Goal: Find specific fact: Find specific fact

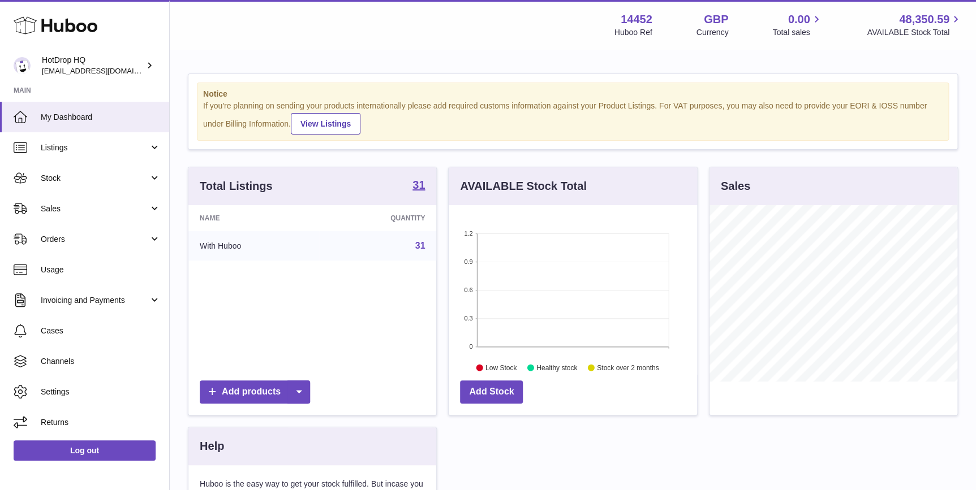
scroll to position [176, 248]
click at [89, 186] on link "Stock" at bounding box center [84, 178] width 169 height 31
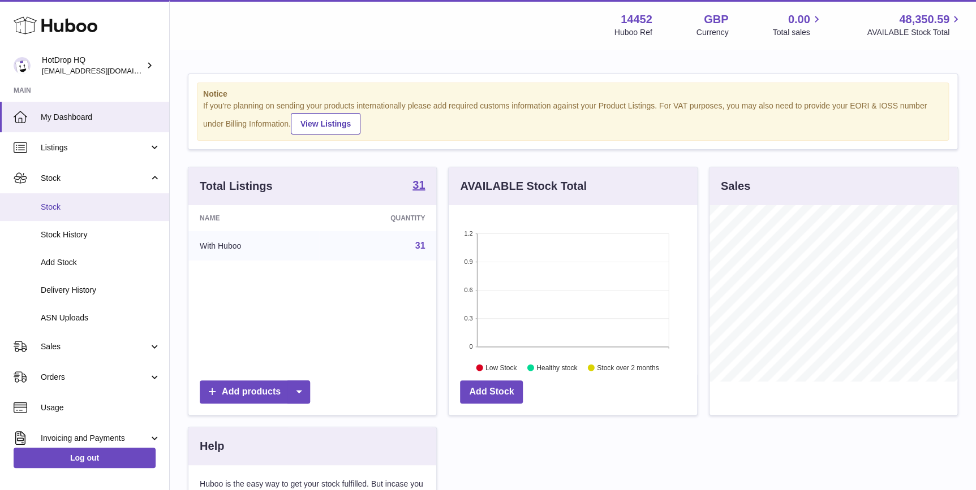
click at [94, 208] on span "Stock" at bounding box center [101, 207] width 120 height 11
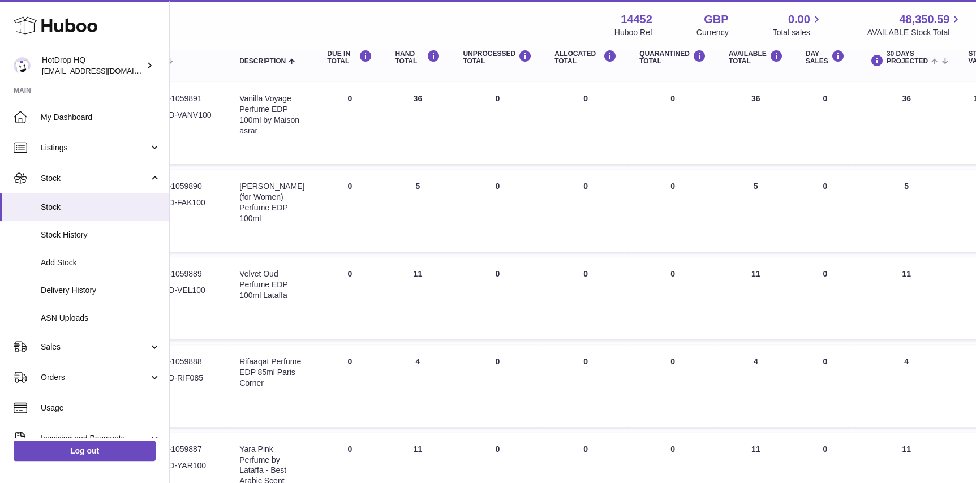
scroll to position [0, 169]
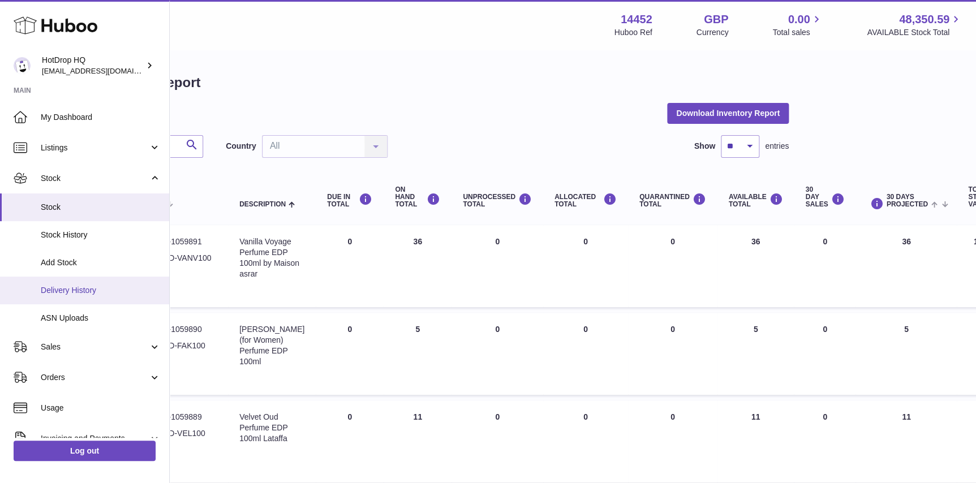
click at [93, 291] on span "Delivery History" at bounding box center [101, 290] width 120 height 11
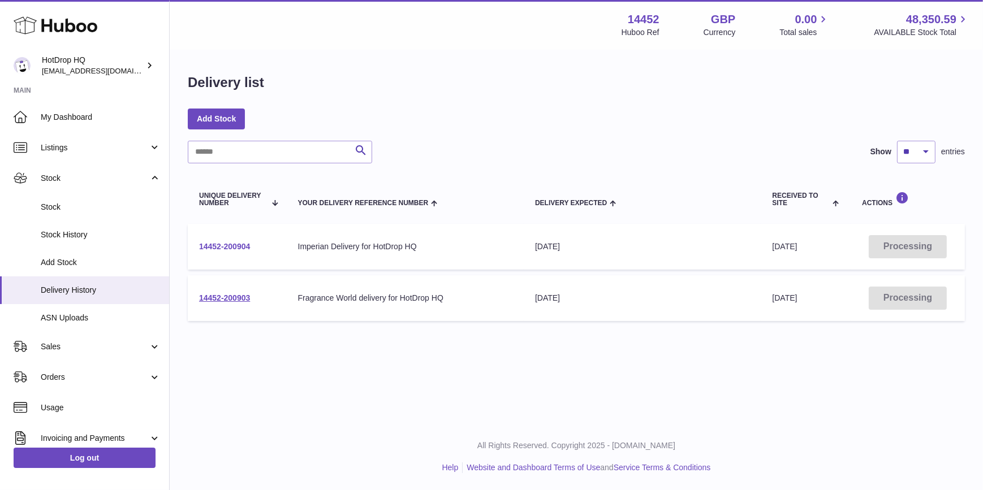
click at [244, 244] on link "14452-200904" at bounding box center [224, 246] width 51 height 9
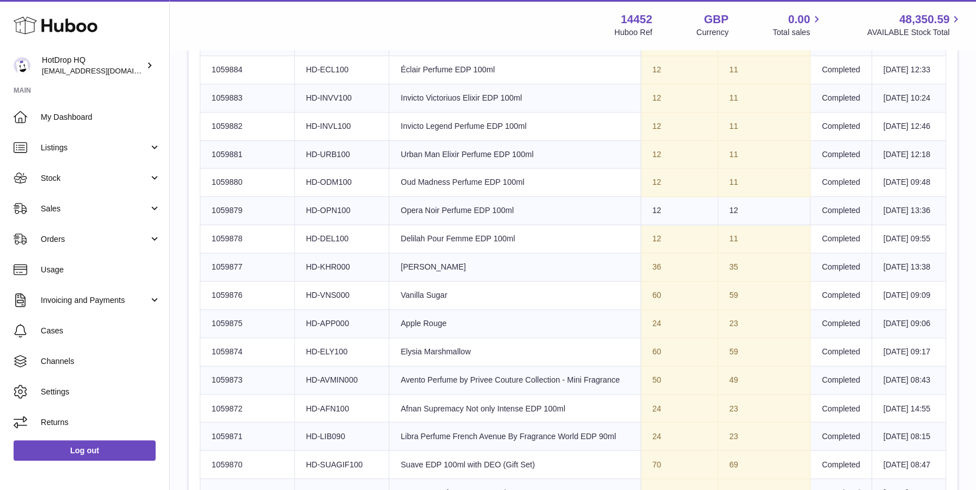
scroll to position [343, 0]
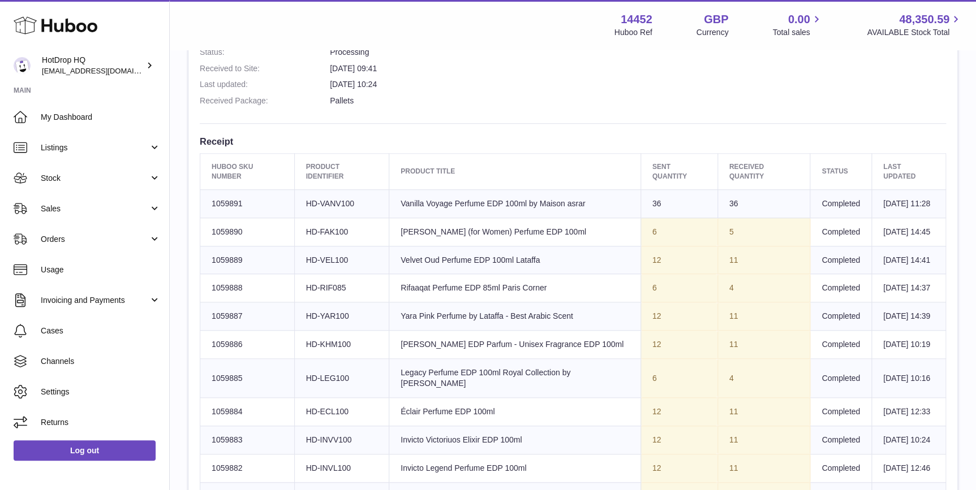
click at [263, 210] on td "Huboo SKU Number 1059891" at bounding box center [247, 203] width 94 height 28
drag, startPoint x: 254, startPoint y: 206, endPoint x: 190, endPoint y: 214, distance: 64.4
click at [190, 214] on div "Site Info: 14452-200904 Unit 2 More Plus Central Park Hudson Ave Severn Beach B…" at bounding box center [572, 483] width 769 height 1429
drag, startPoint x: 190, startPoint y: 214, endPoint x: 231, endPoint y: 209, distance: 41.6
click at [231, 209] on td "Huboo SKU Number 1059891" at bounding box center [247, 203] width 94 height 28
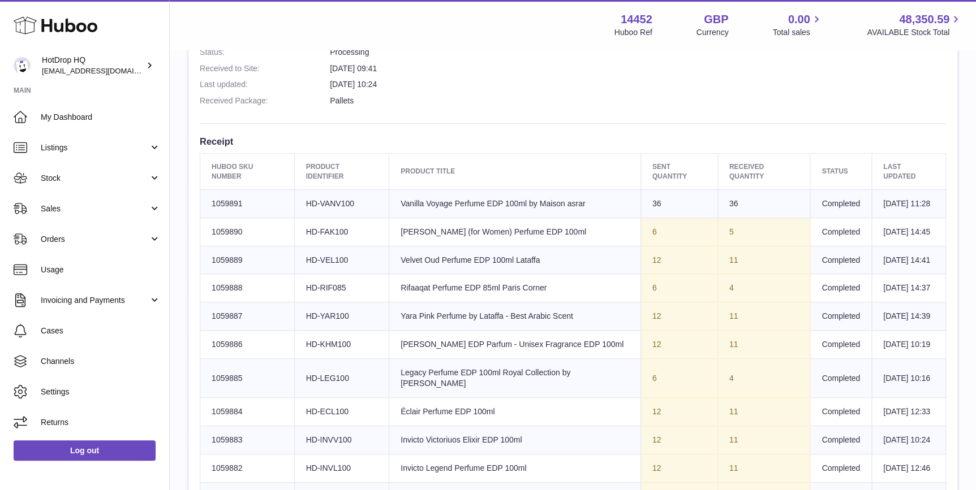
drag, startPoint x: 251, startPoint y: 204, endPoint x: 201, endPoint y: 212, distance: 50.5
click at [201, 212] on td "Huboo SKU Number 1059891" at bounding box center [247, 203] width 94 height 28
copy td "1059891"
click at [283, 246] on td "Huboo SKU Number 1059890" at bounding box center [247, 232] width 94 height 28
drag, startPoint x: 213, startPoint y: 255, endPoint x: 206, endPoint y: 257, distance: 6.4
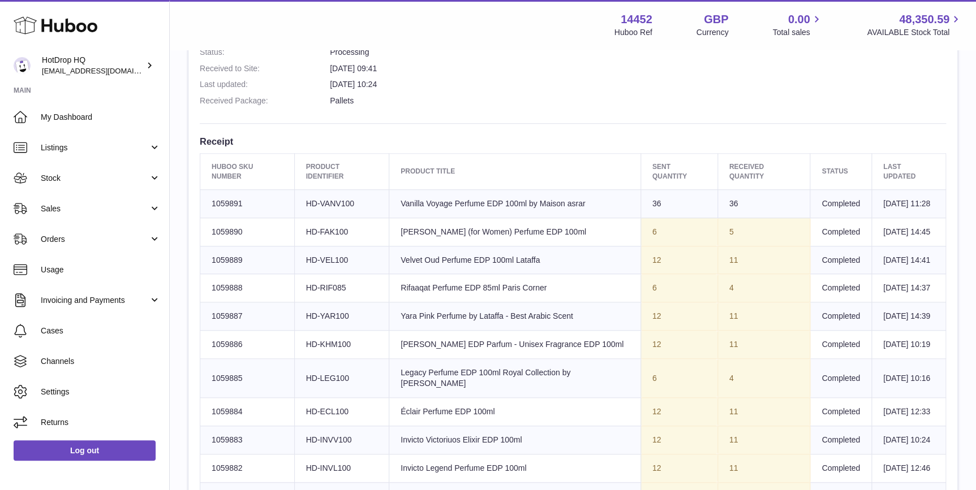
click at [206, 246] on td "Huboo SKU Number 1059890" at bounding box center [247, 232] width 94 height 28
copy td "1059890"
drag, startPoint x: 281, startPoint y: 286, endPoint x: 195, endPoint y: 285, distance: 86.0
click at [195, 285] on div "Site Info: 14452-200904 Unit 2 More Plus Central Park Hudson Ave Severn Beach B…" at bounding box center [572, 483] width 769 height 1429
click at [241, 274] on td "Huboo SKU Number 1059889" at bounding box center [247, 260] width 94 height 28
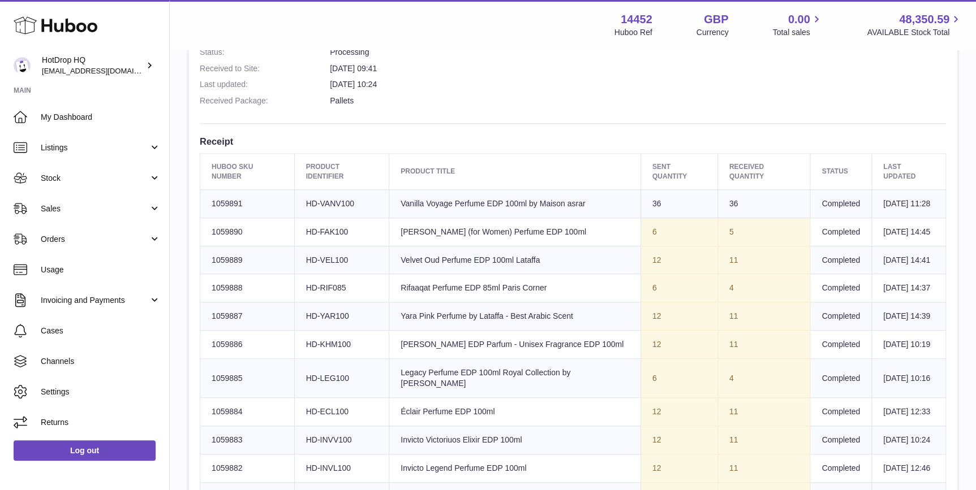
click at [249, 274] on td "Huboo SKU Number 1059889" at bounding box center [247, 260] width 94 height 28
click at [269, 274] on td "Huboo SKU Number 1059889" at bounding box center [247, 260] width 94 height 28
drag, startPoint x: 271, startPoint y: 280, endPoint x: 208, endPoint y: 290, distance: 63.6
click at [208, 274] on td "Huboo SKU Number 1059889" at bounding box center [247, 260] width 94 height 28
copy td "1059889"
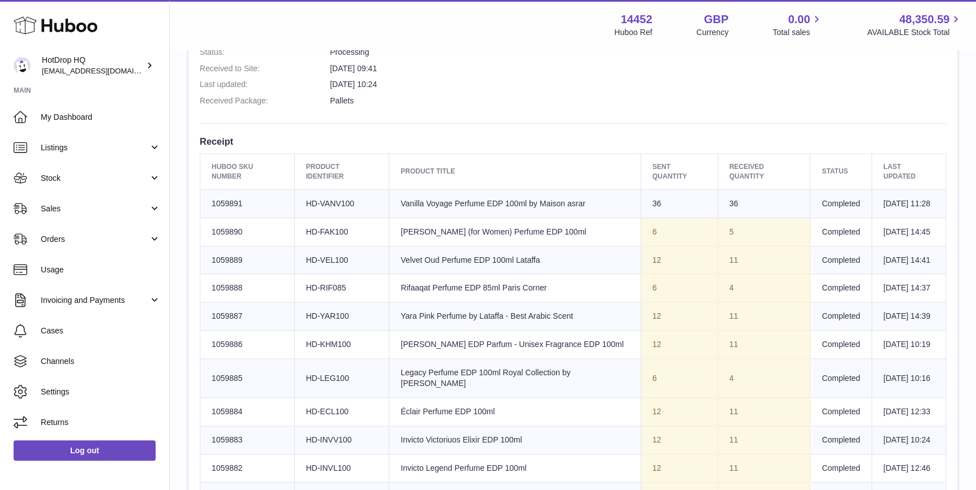
drag, startPoint x: 248, startPoint y: 328, endPoint x: 209, endPoint y: 332, distance: 39.8
click at [209, 303] on td "Huboo SKU Number 1059888" at bounding box center [247, 288] width 94 height 28
copy td "1059888"
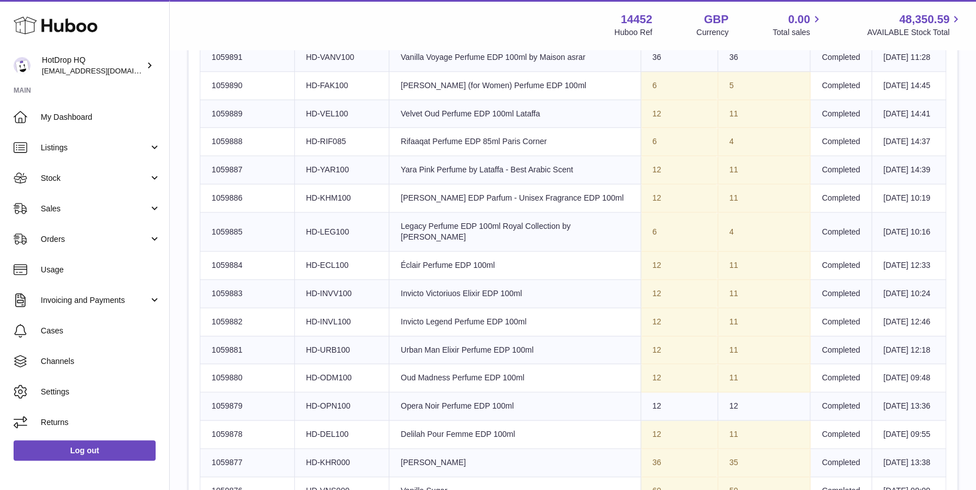
scroll to position [514, 0]
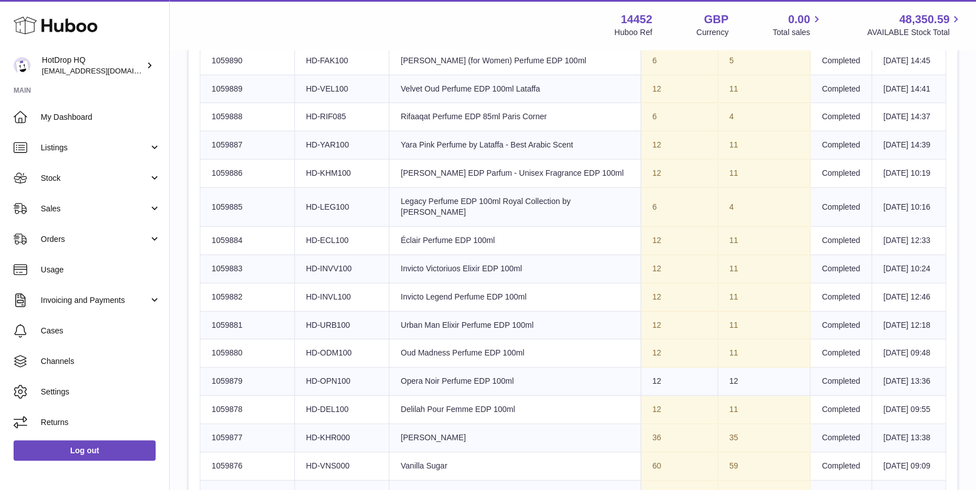
drag, startPoint x: 254, startPoint y: 196, endPoint x: 186, endPoint y: 199, distance: 67.9
click at [186, 199] on div "Goods Receipt Page Site Info: 14452-200904 Unit 2 More Plus Central Park Hudson…" at bounding box center [573, 313] width 806 height 1553
drag, startPoint x: 186, startPoint y: 199, endPoint x: 226, endPoint y: 186, distance: 42.0
click at [226, 159] on td "Huboo SKU Number 1059887" at bounding box center [247, 145] width 94 height 28
drag, startPoint x: 219, startPoint y: 192, endPoint x: 205, endPoint y: 192, distance: 14.2
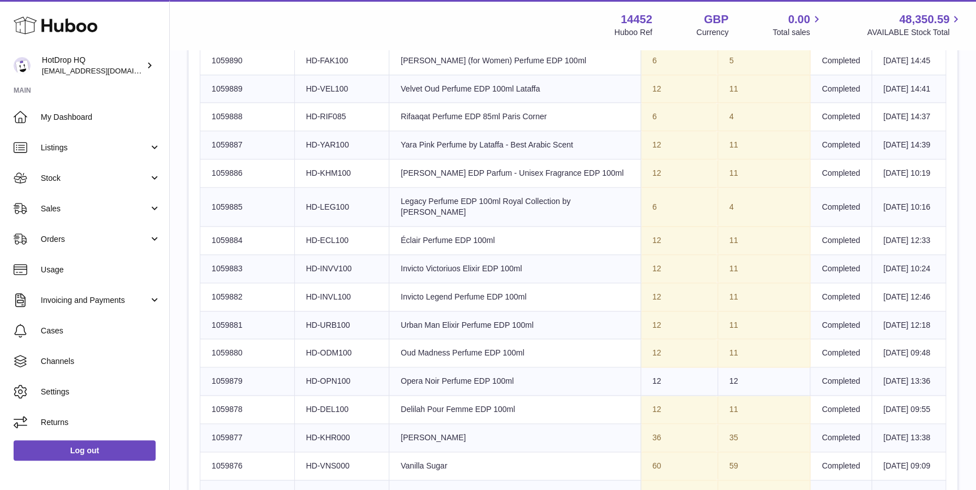
click at [205, 159] on td "Huboo SKU Number 1059887" at bounding box center [247, 145] width 94 height 28
copy td "1059887"
click at [274, 188] on td "Huboo SKU Number 1059886" at bounding box center [247, 173] width 94 height 28
drag, startPoint x: 265, startPoint y: 226, endPoint x: 208, endPoint y: 235, distance: 58.4
click at [208, 188] on td "Huboo SKU Number 1059886" at bounding box center [247, 173] width 94 height 28
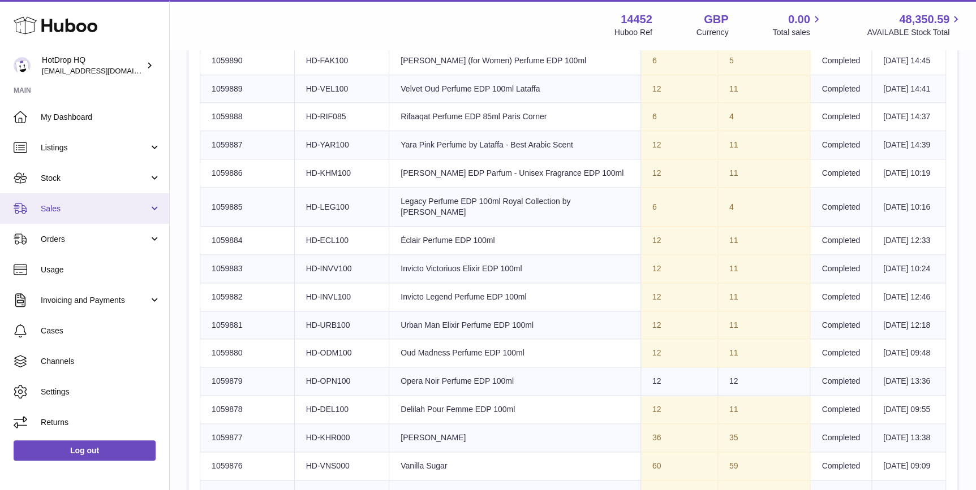
copy td "1059886"
click at [257, 227] on td "Huboo SKU Number 1059885" at bounding box center [247, 207] width 94 height 39
drag, startPoint x: 258, startPoint y: 273, endPoint x: 210, endPoint y: 278, distance: 49.0
click at [210, 227] on td "Huboo SKU Number 1059885" at bounding box center [247, 207] width 94 height 39
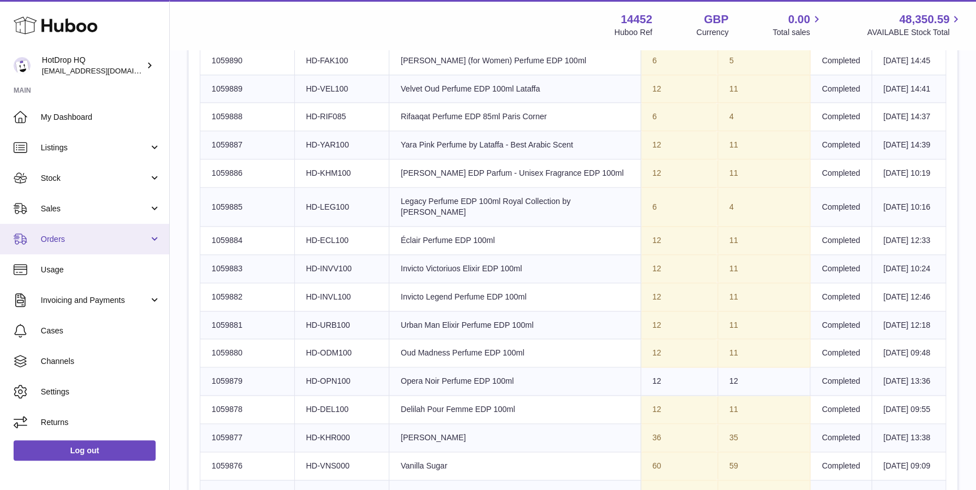
copy td "1059885"
click at [243, 255] on td "Huboo SKU Number 1059884" at bounding box center [247, 240] width 94 height 28
drag, startPoint x: 252, startPoint y: 313, endPoint x: 200, endPoint y: 316, distance: 52.1
click at [200, 255] on td "Huboo SKU Number 1059884" at bounding box center [247, 240] width 94 height 28
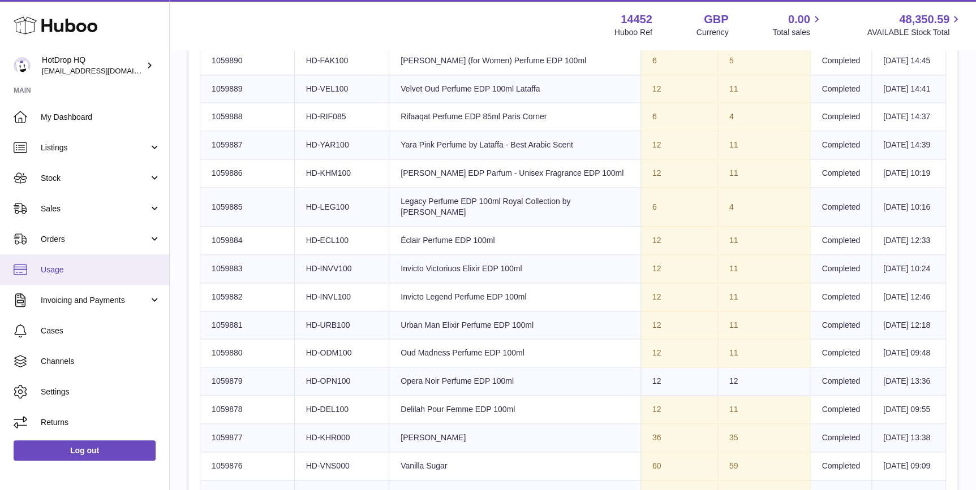
copy td "1059884"
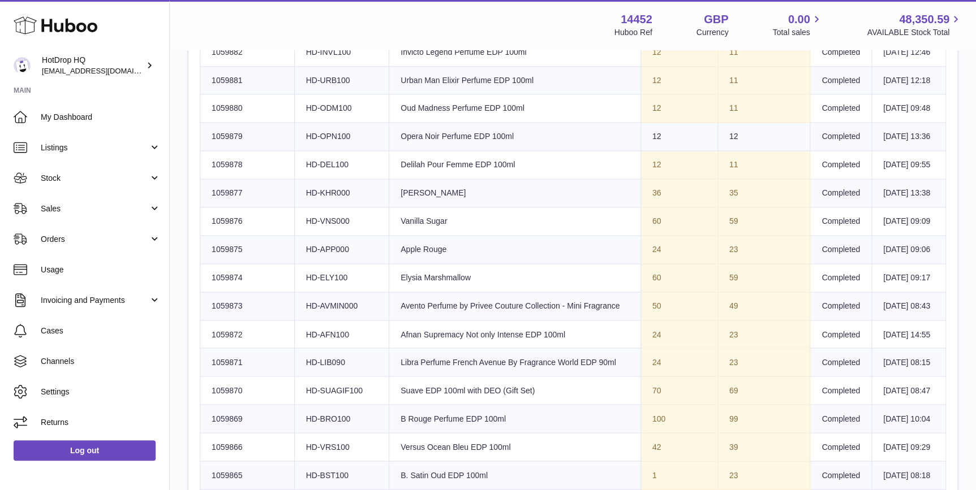
scroll to position [771, 0]
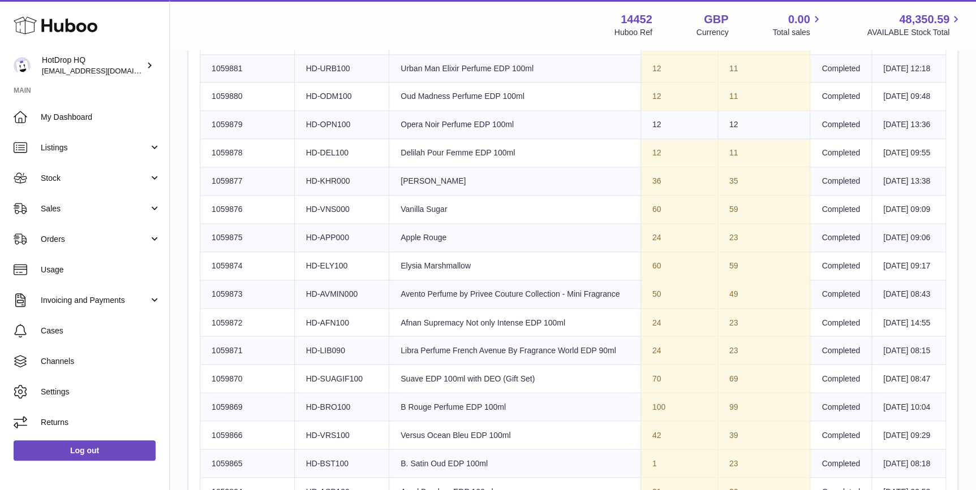
drag, startPoint x: 249, startPoint y: 85, endPoint x: 196, endPoint y: 90, distance: 53.4
click at [196, 90] on div "Site Info: 14452-200904 Unit 2 More Plus Central Park Hudson Ave Severn Beach B…" at bounding box center [572, 55] width 769 height 1429
drag, startPoint x: 196, startPoint y: 90, endPoint x: 221, endPoint y: 85, distance: 25.5
click at [214, 26] on td "Huboo SKU Number 1059883" at bounding box center [247, 12] width 94 height 28
drag, startPoint x: 238, startPoint y: 85, endPoint x: 210, endPoint y: 89, distance: 27.4
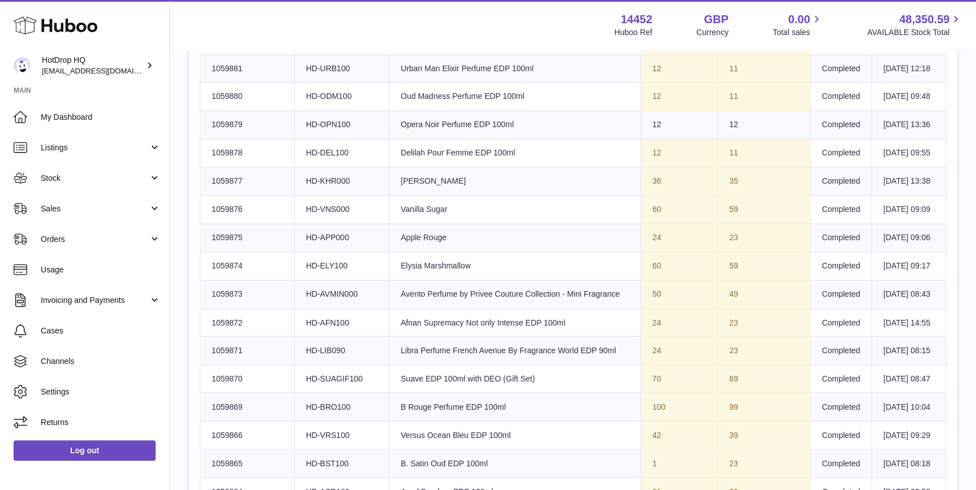
click at [210, 26] on td "Huboo SKU Number 1059883" at bounding box center [247, 12] width 94 height 28
copy td "1059883"
click at [253, 54] on td "Huboo SKU Number 1059882" at bounding box center [247, 40] width 94 height 28
drag, startPoint x: 258, startPoint y: 110, endPoint x: 209, endPoint y: 123, distance: 51.0
click at [209, 54] on td "Huboo SKU Number 1059882" at bounding box center [247, 40] width 94 height 28
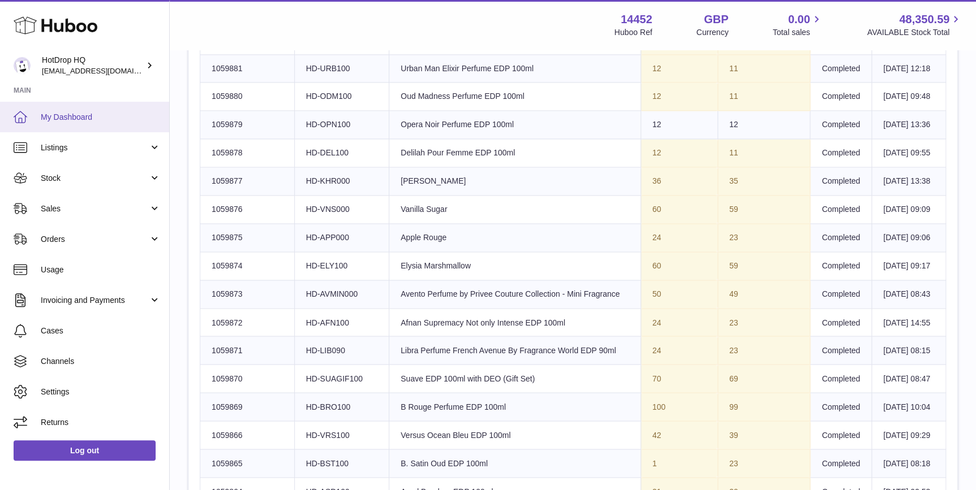
copy td "1059882"
drag, startPoint x: 250, startPoint y: 161, endPoint x: 198, endPoint y: 162, distance: 52.0
click at [198, 162] on div "Site Info: 14452-200904 Unit 2 More Plus Central Park Hudson Ave Severn Beach B…" at bounding box center [572, 55] width 769 height 1429
drag, startPoint x: 198, startPoint y: 162, endPoint x: 276, endPoint y: 159, distance: 78.1
click at [276, 83] on td "Huboo SKU Number 1059881" at bounding box center [247, 68] width 94 height 28
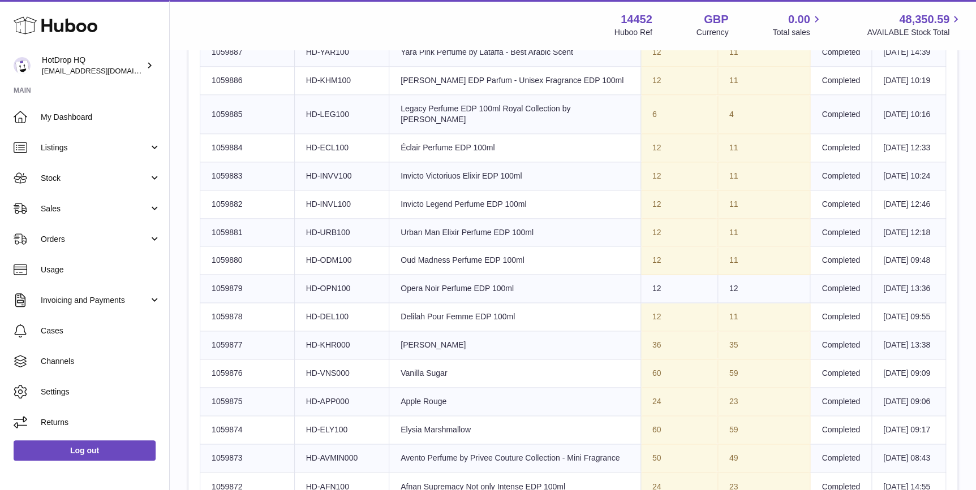
scroll to position [514, 0]
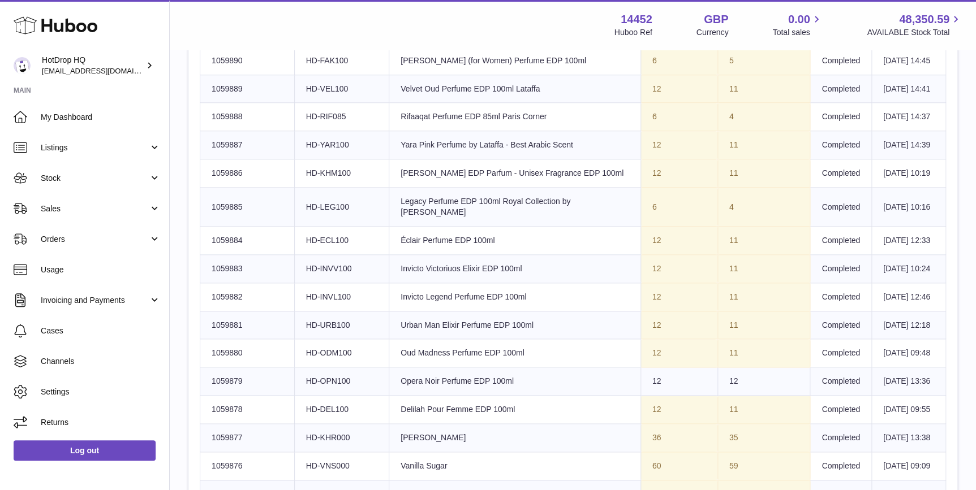
click at [327, 255] on td "Client Identifier HD-ECL100" at bounding box center [341, 240] width 95 height 28
drag, startPoint x: 260, startPoint y: 232, endPoint x: 205, endPoint y: 236, distance: 55.0
click at [205, 188] on td "Huboo SKU Number 1059886" at bounding box center [247, 173] width 94 height 28
drag, startPoint x: 257, startPoint y: 275, endPoint x: 209, endPoint y: 277, distance: 48.7
click at [209, 227] on td "Huboo SKU Number 1059885" at bounding box center [247, 207] width 94 height 39
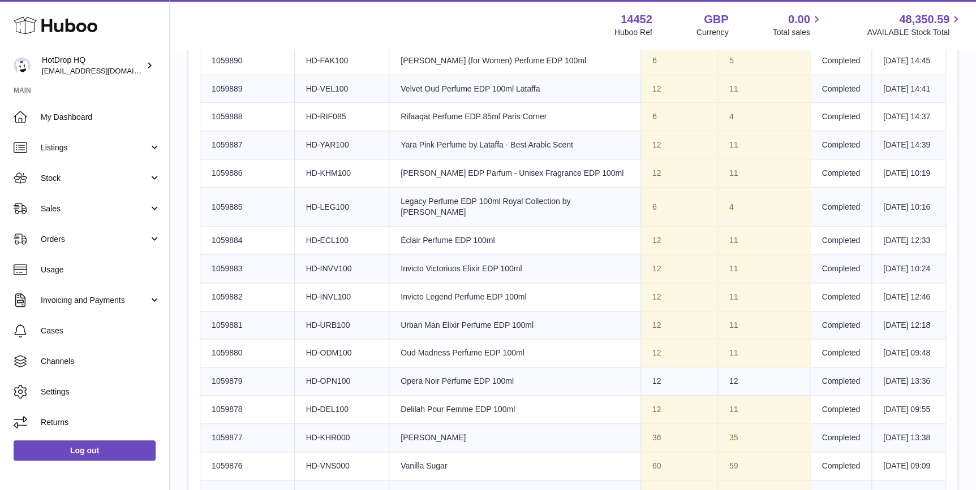
drag, startPoint x: 278, startPoint y: 309, endPoint x: 273, endPoint y: 315, distance: 8.4
click at [278, 255] on td "Huboo SKU Number 1059884" at bounding box center [247, 240] width 94 height 28
drag, startPoint x: 264, startPoint y: 313, endPoint x: 197, endPoint y: 314, distance: 66.7
click at [197, 314] on div "Site Info: 14452-200904 Unit 2 More Plus Central Park Hudson Ave Severn Beach B…" at bounding box center [572, 312] width 769 height 1429
click at [241, 255] on td "Huboo SKU Number 1059884" at bounding box center [247, 240] width 94 height 28
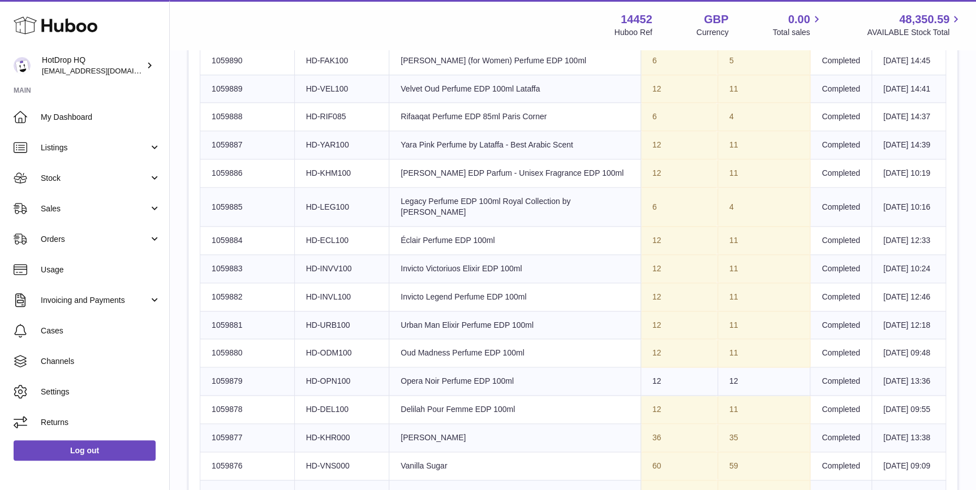
drag, startPoint x: 251, startPoint y: 311, endPoint x: 209, endPoint y: 311, distance: 41.3
click at [209, 255] on td "Huboo SKU Number 1059884" at bounding box center [247, 240] width 94 height 28
drag, startPoint x: 241, startPoint y: 342, endPoint x: 200, endPoint y: 346, distance: 42.0
click at [200, 283] on td "Huboo SKU Number 1059883" at bounding box center [247, 269] width 94 height 28
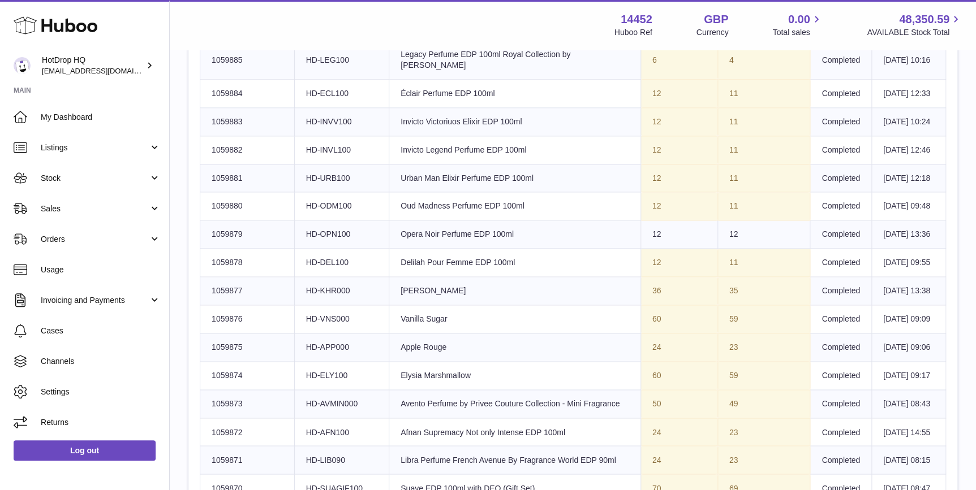
scroll to position [685, 0]
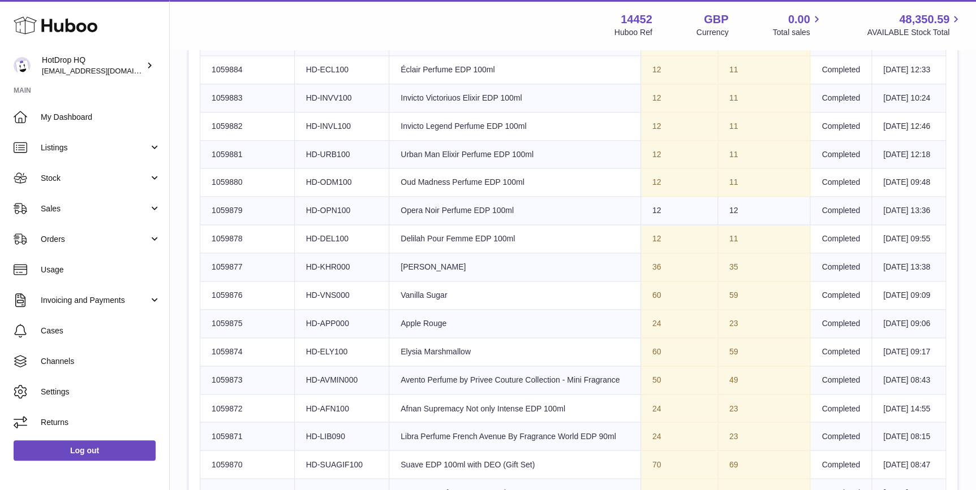
drag, startPoint x: 255, startPoint y: 205, endPoint x: 209, endPoint y: 209, distance: 46.5
click at [209, 140] on td "Huboo SKU Number 1059882" at bounding box center [247, 126] width 94 height 28
drag, startPoint x: 252, startPoint y: 242, endPoint x: 210, endPoint y: 249, distance: 42.5
click at [210, 169] on td "Huboo SKU Number 1059881" at bounding box center [247, 154] width 94 height 28
drag, startPoint x: 265, startPoint y: 275, endPoint x: 209, endPoint y: 278, distance: 56.1
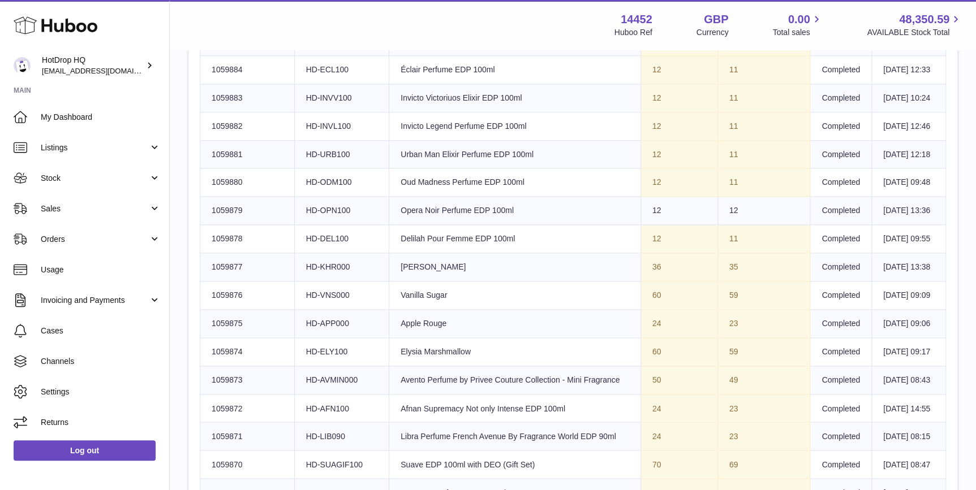
click at [209, 197] on td "Huboo SKU Number 1059880" at bounding box center [247, 183] width 94 height 28
drag, startPoint x: 257, startPoint y: 321, endPoint x: 209, endPoint y: 314, distance: 48.5
click at [209, 225] on td "Huboo SKU Number 1059879" at bounding box center [247, 211] width 94 height 28
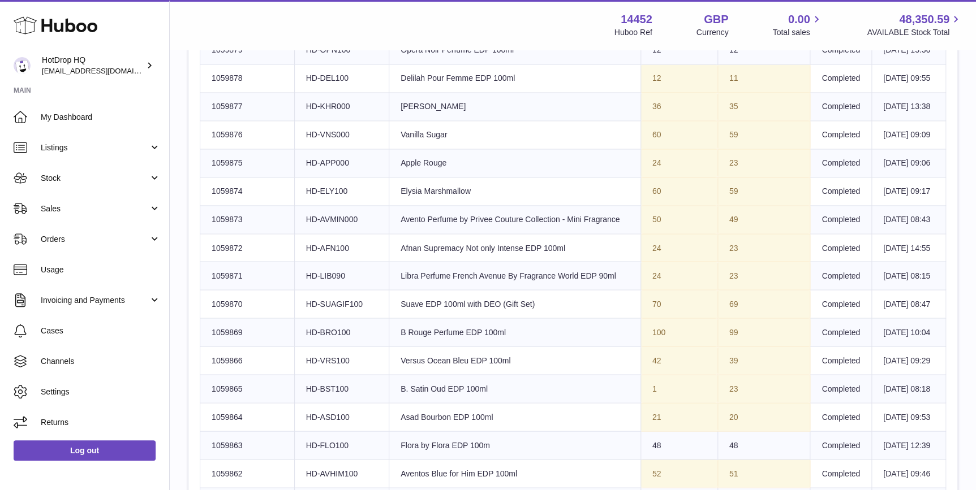
scroll to position [857, 0]
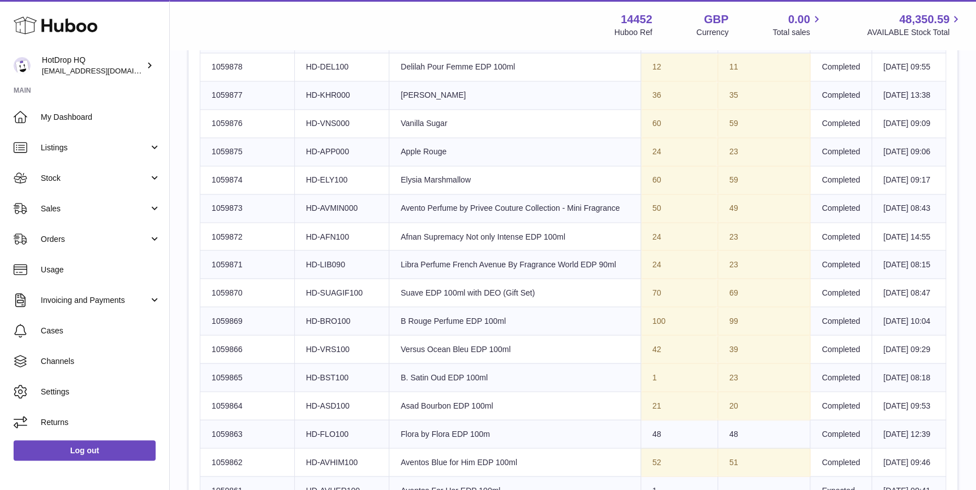
drag, startPoint x: 264, startPoint y: 167, endPoint x: 201, endPoint y: 172, distance: 62.4
click at [201, 81] on td "Huboo SKU Number 1059878" at bounding box center [247, 67] width 94 height 28
drag, startPoint x: 248, startPoint y: 212, endPoint x: 256, endPoint y: 205, distance: 11.2
click at [248, 110] on td "Huboo SKU Number 1059877" at bounding box center [247, 95] width 94 height 28
drag, startPoint x: 256, startPoint y: 205, endPoint x: 209, endPoint y: 206, distance: 47.0
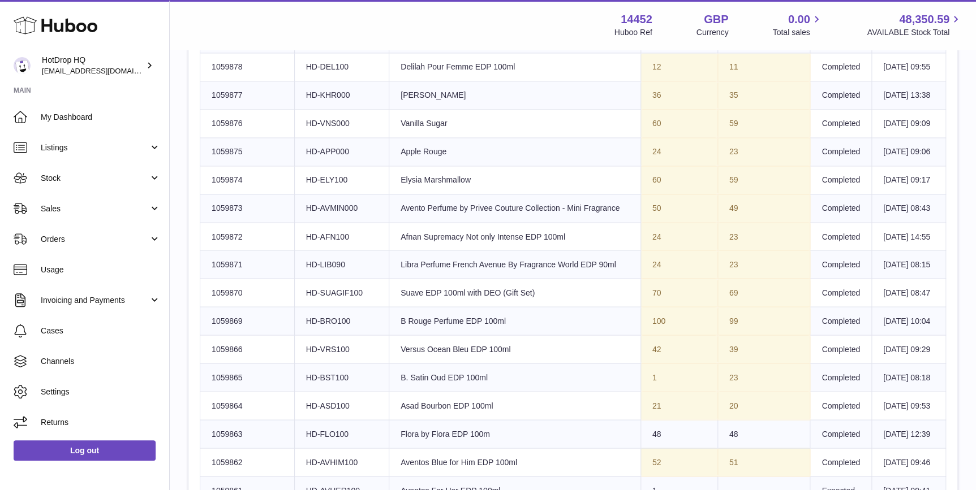
click at [209, 110] on td "Huboo SKU Number 1059877" at bounding box center [247, 95] width 94 height 28
drag, startPoint x: 273, startPoint y: 241, endPoint x: 206, endPoint y: 243, distance: 66.8
click at [206, 137] on td "Huboo SKU Number 1059876" at bounding box center [247, 123] width 94 height 28
drag, startPoint x: 251, startPoint y: 269, endPoint x: 205, endPoint y: 270, distance: 46.4
click at [205, 166] on td "Huboo SKU Number 1059875" at bounding box center [247, 151] width 94 height 28
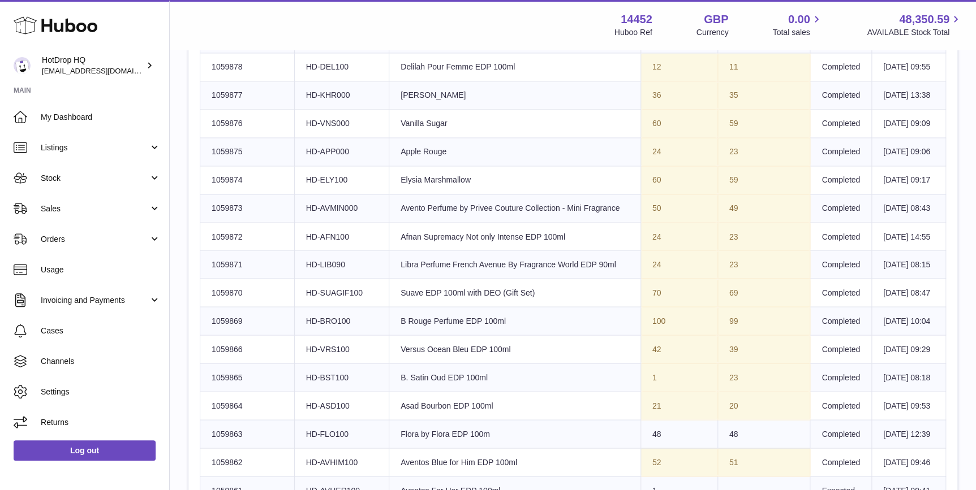
drag, startPoint x: 265, startPoint y: 290, endPoint x: 213, endPoint y: 295, distance: 52.3
click at [213, 194] on td "Huboo SKU Number 1059874" at bounding box center [247, 180] width 94 height 28
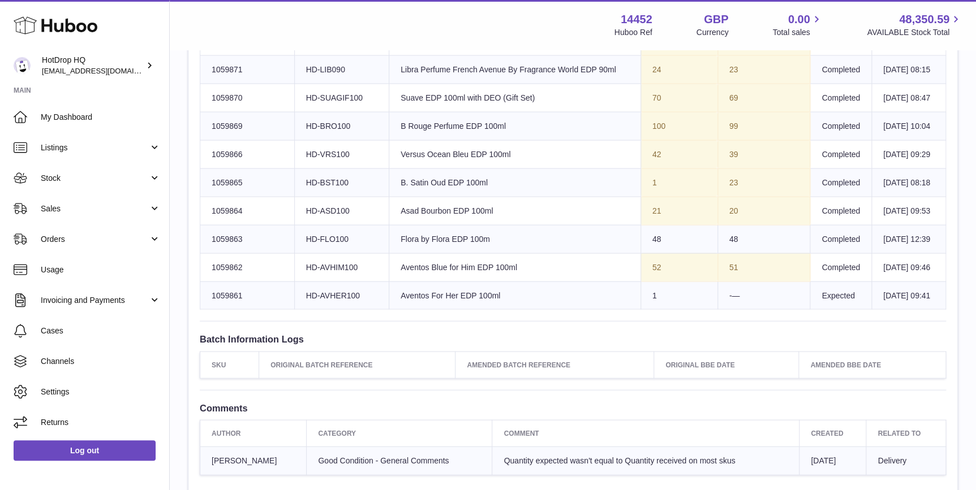
scroll to position [1028, 0]
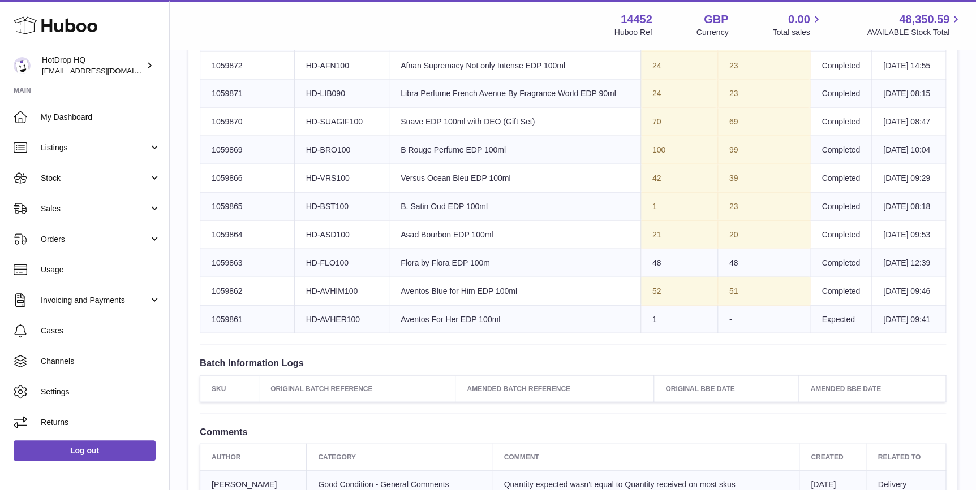
drag, startPoint x: 250, startPoint y: 157, endPoint x: 203, endPoint y: 163, distance: 47.3
click at [203, 51] on td "Huboo SKU Number 1059873" at bounding box center [247, 37] width 94 height 28
drag, startPoint x: 262, startPoint y: 199, endPoint x: 212, endPoint y: 199, distance: 50.3
click at [212, 79] on td "Huboo SKU Number 1059872" at bounding box center [247, 65] width 94 height 28
drag, startPoint x: 245, startPoint y: 238, endPoint x: 210, endPoint y: 239, distance: 35.1
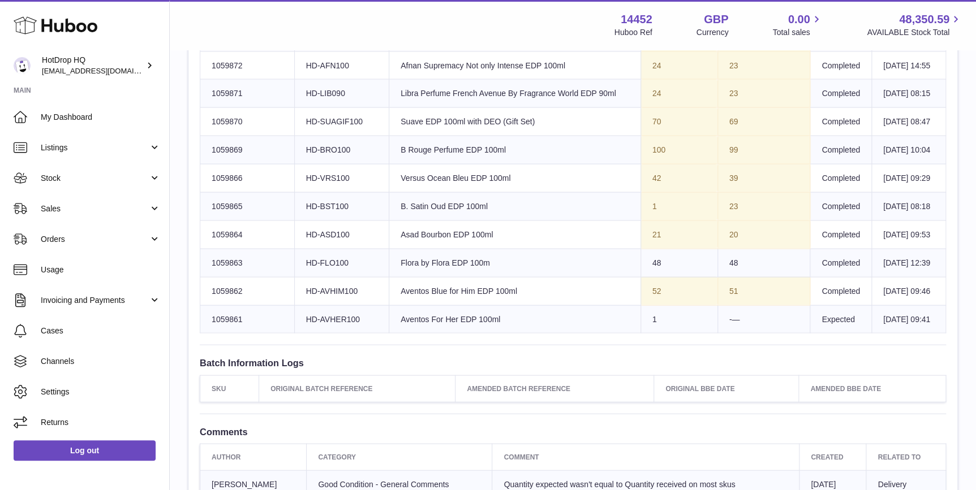
click at [210, 107] on td "Huboo SKU Number 1059871" at bounding box center [247, 93] width 94 height 28
drag, startPoint x: 244, startPoint y: 265, endPoint x: 206, endPoint y: 265, distance: 38.5
click at [206, 136] on td "Huboo SKU Number 1059870" at bounding box center [247, 121] width 94 height 28
drag, startPoint x: 269, startPoint y: 296, endPoint x: 212, endPoint y: 300, distance: 57.8
click at [212, 164] on td "Huboo SKU Number 1059869" at bounding box center [247, 150] width 94 height 28
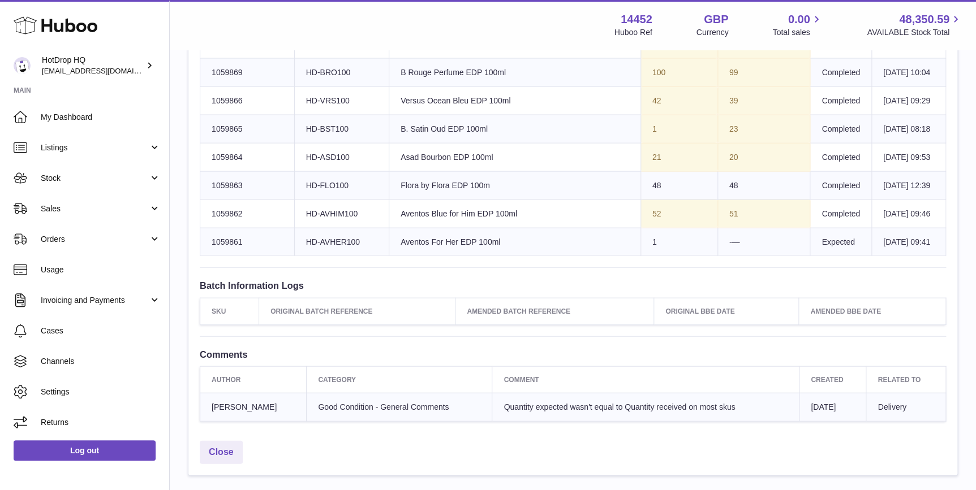
scroll to position [1199, 0]
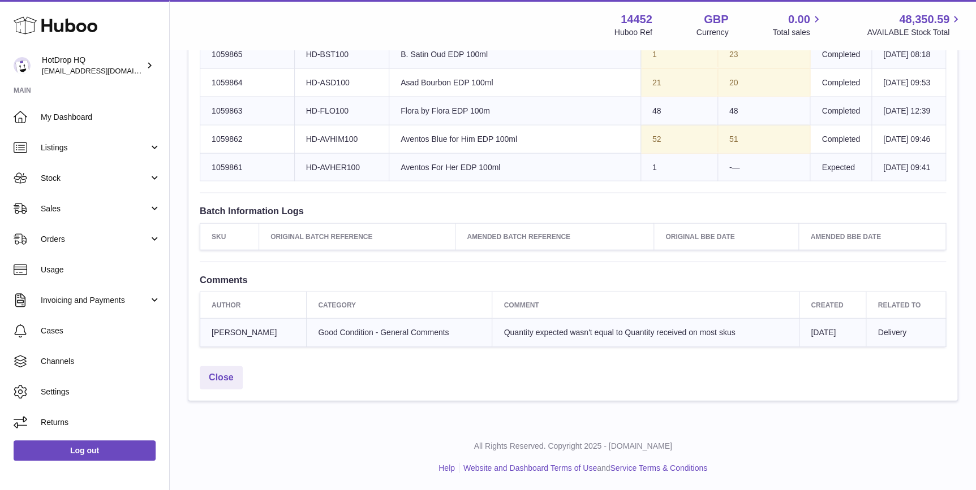
drag, startPoint x: 247, startPoint y: 156, endPoint x: 210, endPoint y: 158, distance: 36.9
click at [210, 41] on td "Huboo SKU Number 1059866" at bounding box center [247, 26] width 94 height 28
drag, startPoint x: 245, startPoint y: 180, endPoint x: 209, endPoint y: 185, distance: 37.1
click at [209, 68] on td "Huboo SKU Number 1059865" at bounding box center [247, 54] width 94 height 28
drag, startPoint x: 250, startPoint y: 205, endPoint x: 211, endPoint y: 213, distance: 39.8
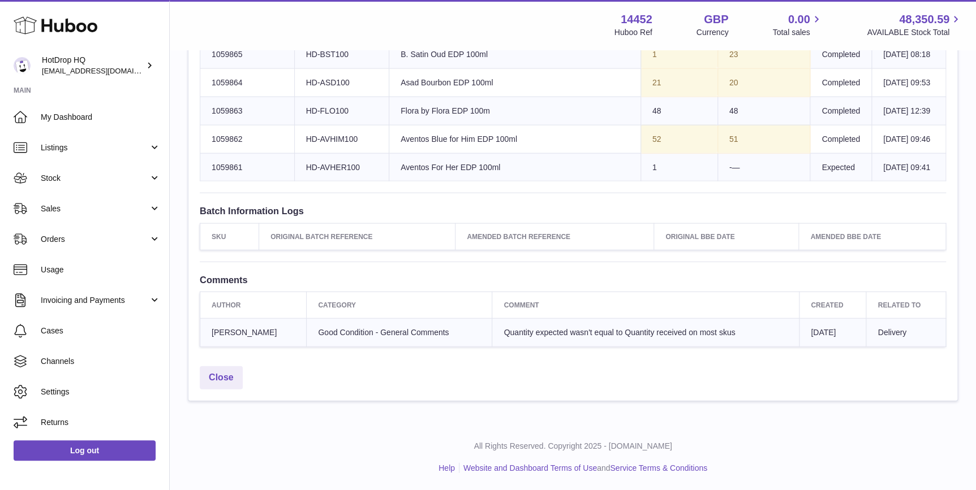
click at [211, 97] on td "Huboo SKU Number 1059864" at bounding box center [247, 82] width 94 height 28
drag, startPoint x: 243, startPoint y: 247, endPoint x: 192, endPoint y: 253, distance: 51.3
click at [231, 125] on td "Huboo SKU Number 1059863" at bounding box center [247, 111] width 94 height 28
click at [240, 125] on td "Huboo SKU Number 1059863" at bounding box center [247, 111] width 94 height 28
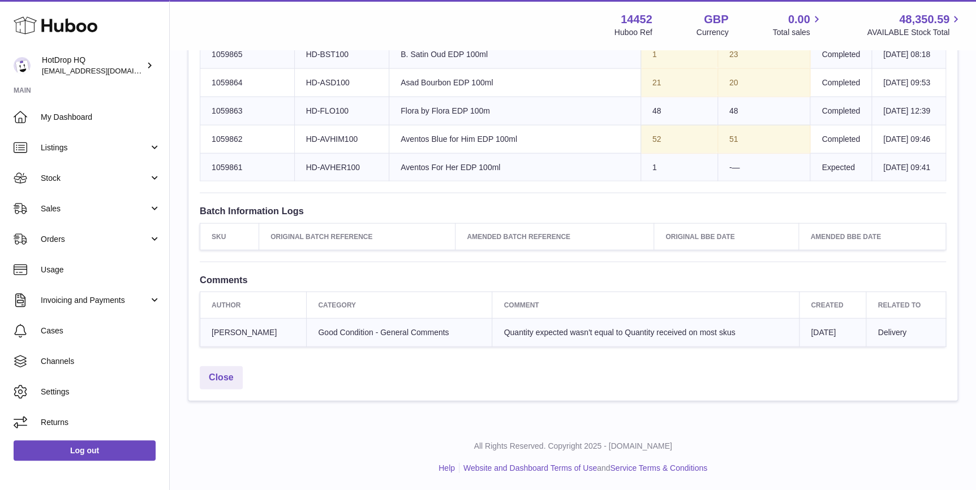
drag, startPoint x: 245, startPoint y: 245, endPoint x: 209, endPoint y: 252, distance: 36.2
click at [209, 125] on td "Huboo SKU Number 1059863" at bounding box center [247, 111] width 94 height 28
drag, startPoint x: 251, startPoint y: 281, endPoint x: 210, endPoint y: 276, distance: 41.5
click at [210, 153] on td "Huboo SKU Number 1059862" at bounding box center [247, 139] width 94 height 28
click at [244, 125] on td "Huboo SKU Number 1059863" at bounding box center [247, 111] width 94 height 28
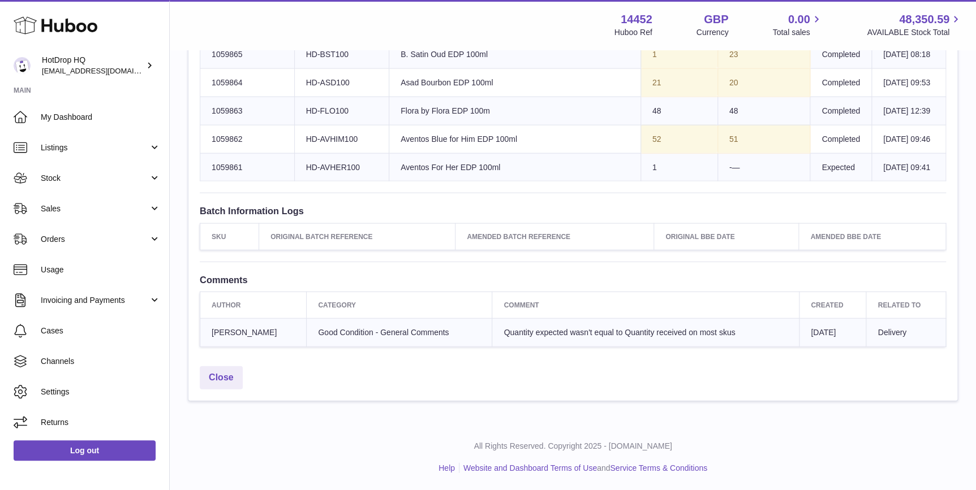
drag, startPoint x: 254, startPoint y: 277, endPoint x: 208, endPoint y: 282, distance: 46.7
click at [208, 153] on td "Huboo SKU Number 1059862" at bounding box center [247, 139] width 94 height 28
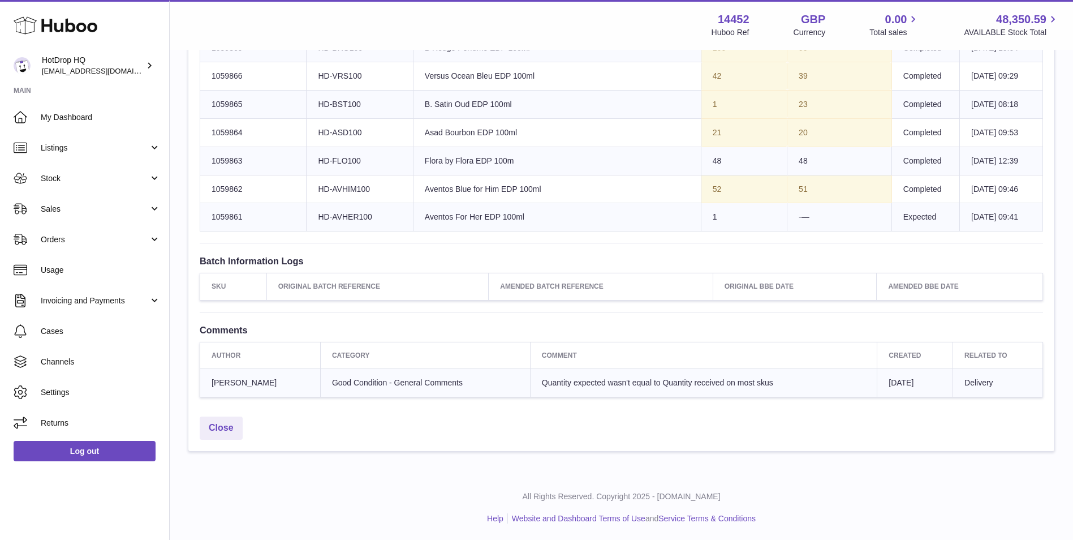
click at [281, 183] on td "Huboo SKU Number 1059862" at bounding box center [253, 189] width 106 height 28
drag, startPoint x: 258, startPoint y: 188, endPoint x: 224, endPoint y: 195, distance: 35.3
click at [224, 195] on td "Huboo SKU Number 1059862" at bounding box center [253, 189] width 106 height 28
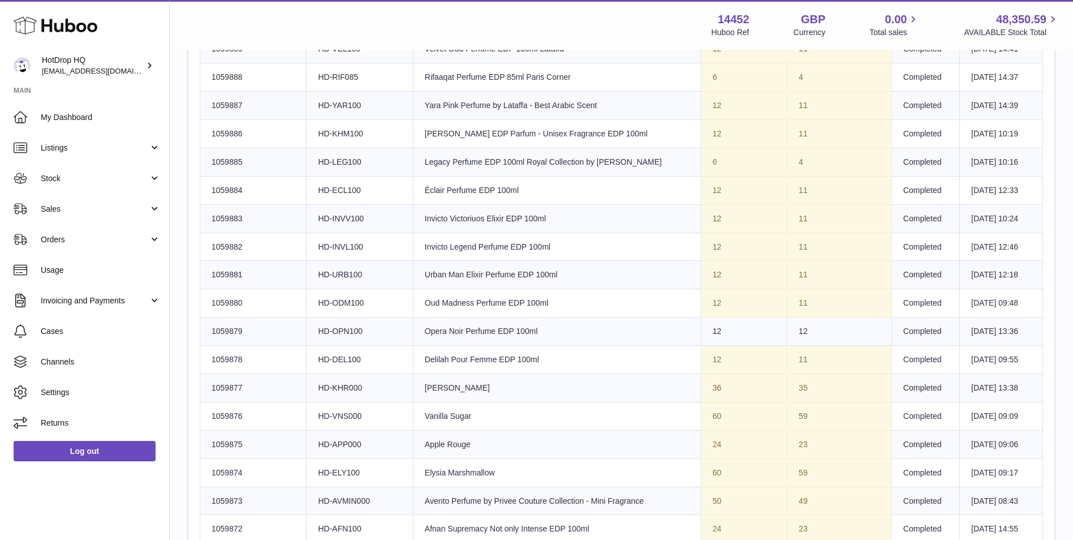
scroll to position [0, 0]
